Goal: Book appointment/travel/reservation

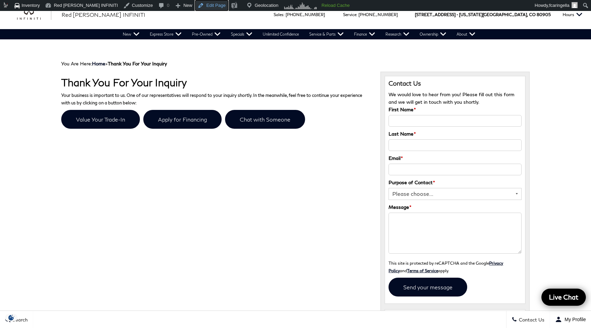
click at [199, 7] on link "Edit Page" at bounding box center [211, 5] width 33 height 11
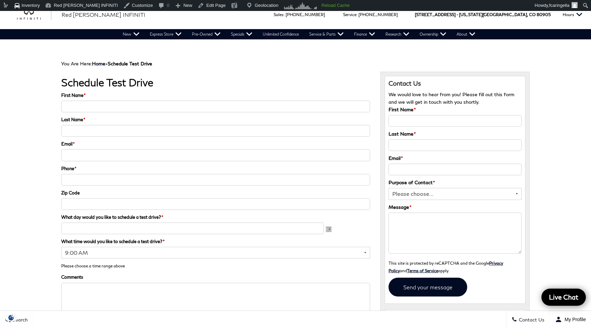
click at [87, 105] on input "First Name *" at bounding box center [215, 107] width 309 height 12
type input "P"
type input "[PERSON_NAME]"
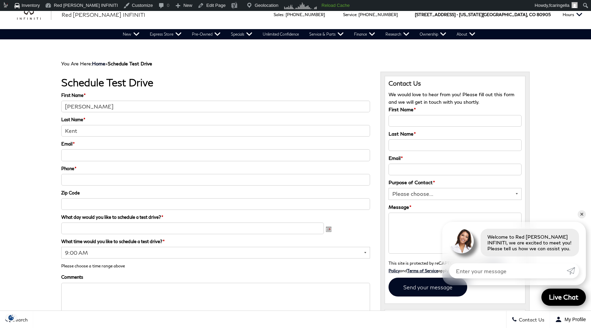
type input "Kent"
drag, startPoint x: 91, startPoint y: 162, endPoint x: 91, endPoint y: 158, distance: 4.4
click at [91, 162] on div at bounding box center [215, 156] width 309 height 15
click at [91, 158] on input "Email *" at bounding box center [215, 155] width 309 height 12
type input "[EMAIL_ADDRESS][DOMAIN_NAME]"
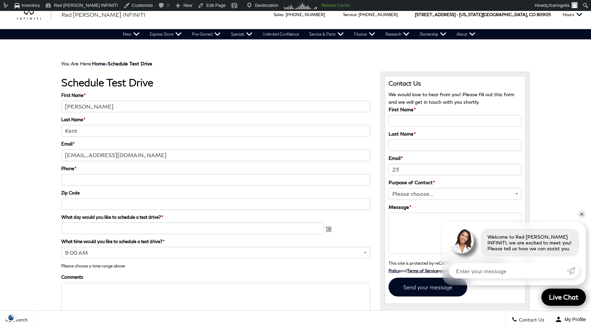
type input "2"
click at [63, 181] on input "(___) ___-____" at bounding box center [215, 180] width 309 height 12
type input "[PHONE_NUMBER]"
click at [99, 201] on input "Zip Code" at bounding box center [215, 204] width 309 height 12
type input "80905"
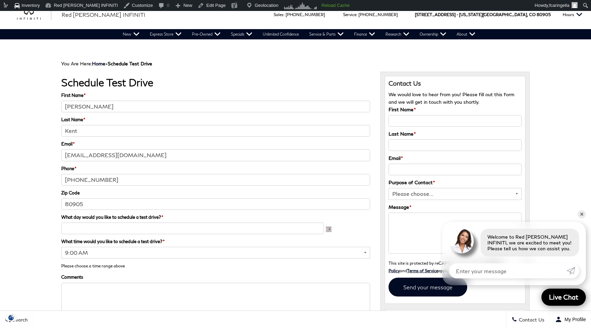
click at [99, 224] on input "What day would you like to schedule a test drive? *" at bounding box center [192, 228] width 263 height 12
click at [102, 278] on link "26" at bounding box center [100, 280] width 6 height 6
type input "[DATE]"
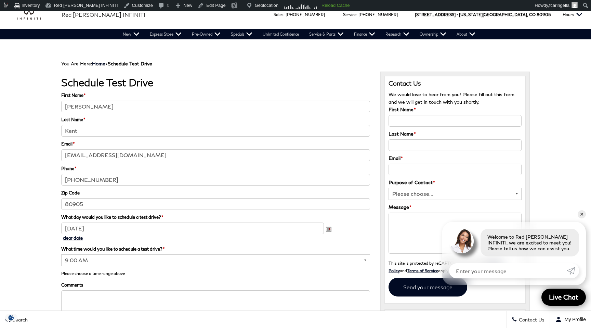
click at [103, 261] on select "9:00 AM 9:15 AM 9:30 AM 9:45 AM 10:00 AM 10:15 AM 10:30 AM 10:45 AM 11:00 AM 11…" at bounding box center [215, 260] width 309 height 12
select select "9:45 AM"
click at [61, 254] on select "9:00 AM 9:15 AM 9:30 AM 9:45 AM 10:00 AM 10:15 AM 10:30 AM 10:45 AM 11:00 AM 11…" at bounding box center [215, 260] width 309 height 12
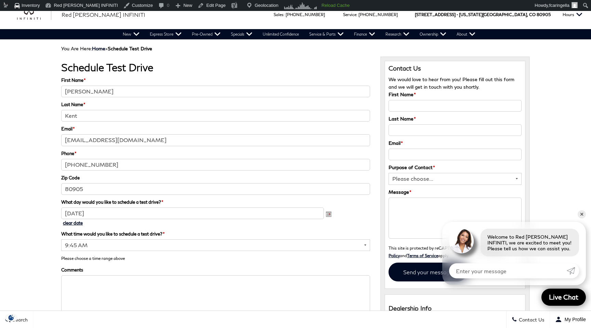
scroll to position [43, 0]
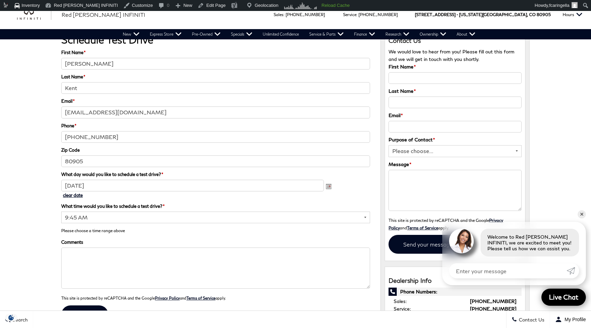
click at [105, 269] on textarea "Comments" at bounding box center [215, 267] width 309 height 41
